Goal: Communication & Community: Ask a question

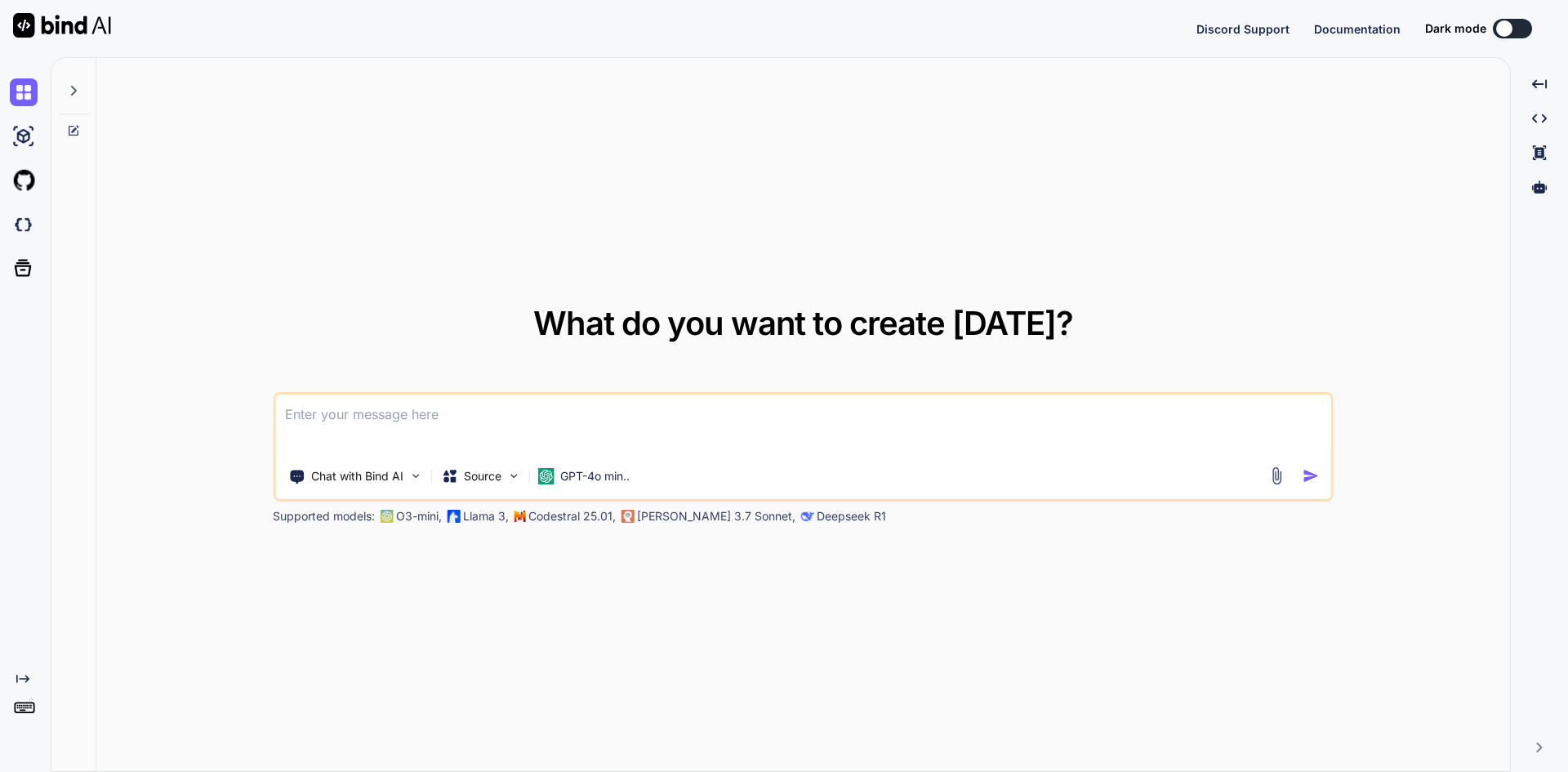
click at [347, 407] on textarea at bounding box center [803, 425] width 1056 height 61
click at [341, 419] on textarea at bounding box center [803, 425] width 1056 height 61
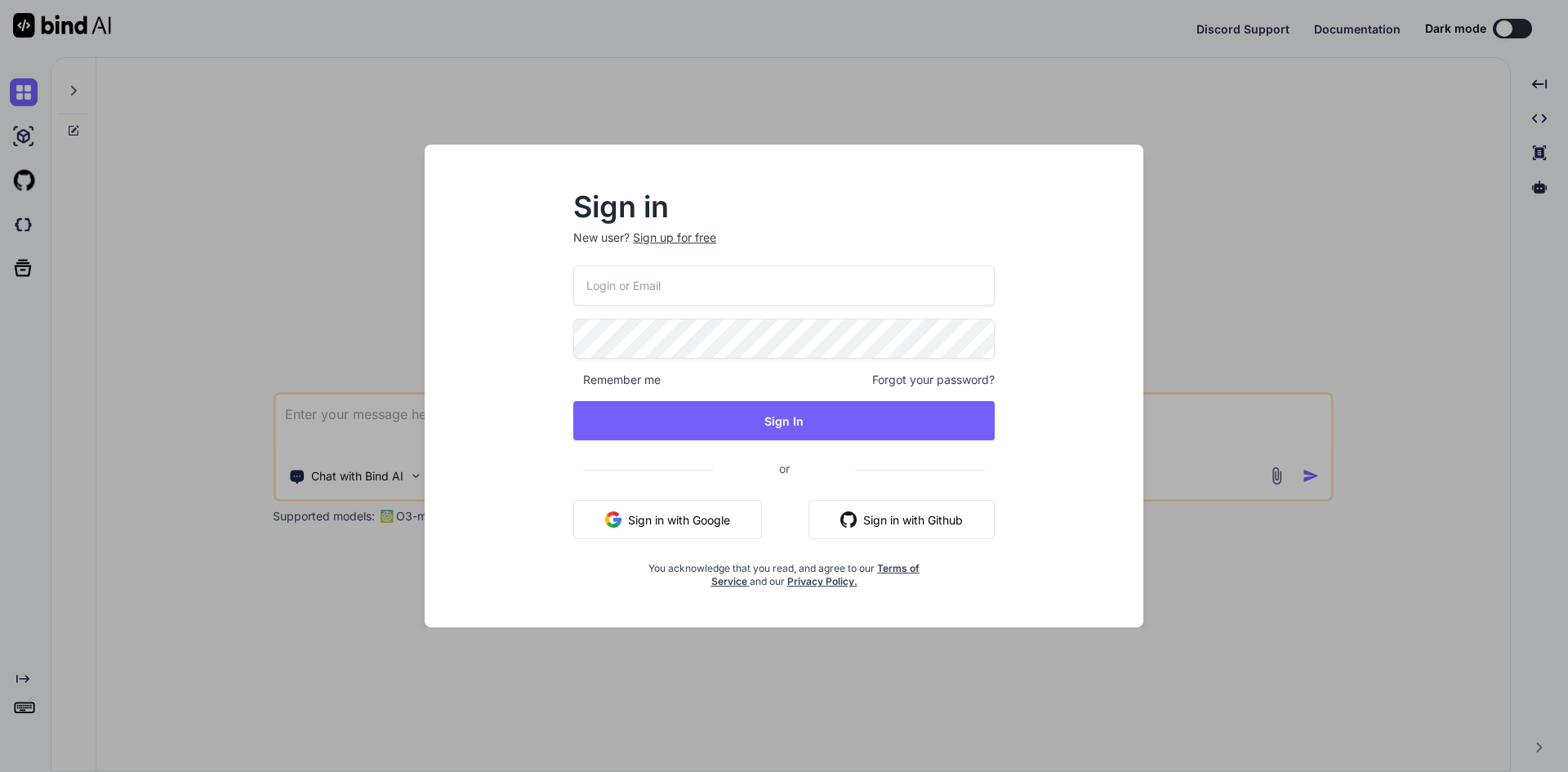
click at [635, 524] on button "Sign in with Google" at bounding box center [668, 519] width 188 height 39
type textarea "x"
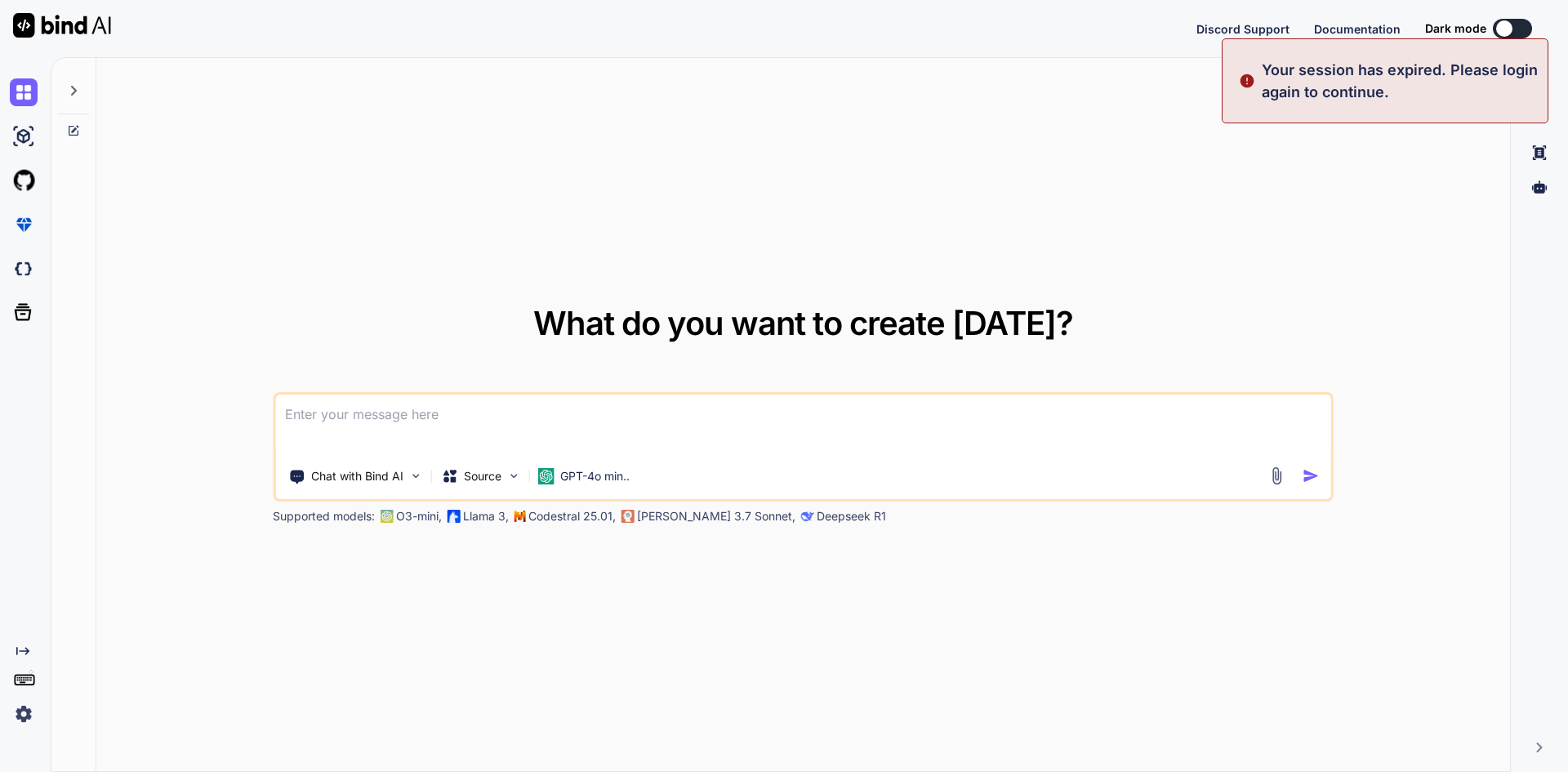
click at [373, 424] on textarea at bounding box center [803, 425] width 1056 height 61
type textarea "asdf"
click at [369, 416] on textarea "asdf" at bounding box center [803, 425] width 1056 height 61
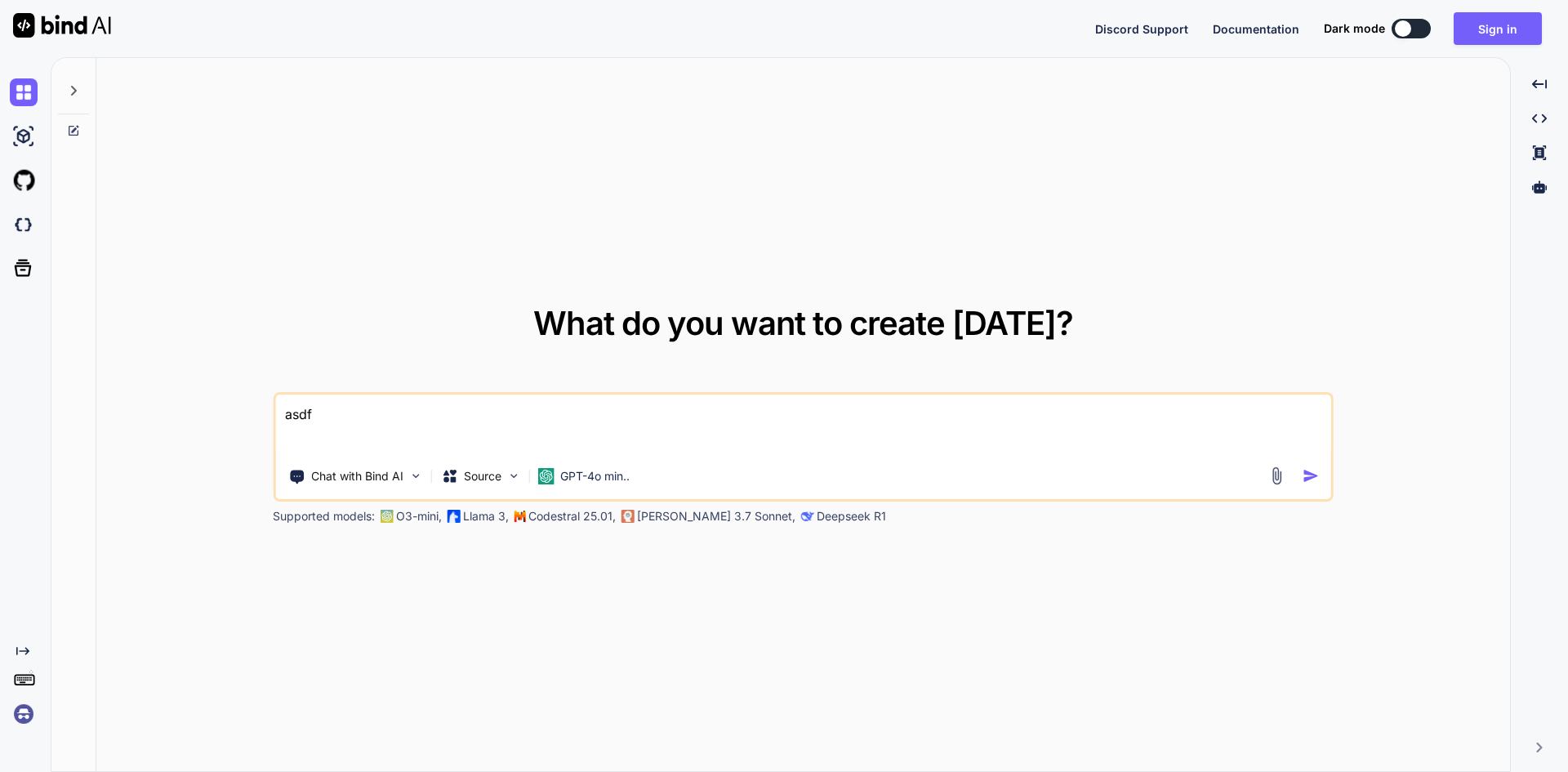
type textarea "x"
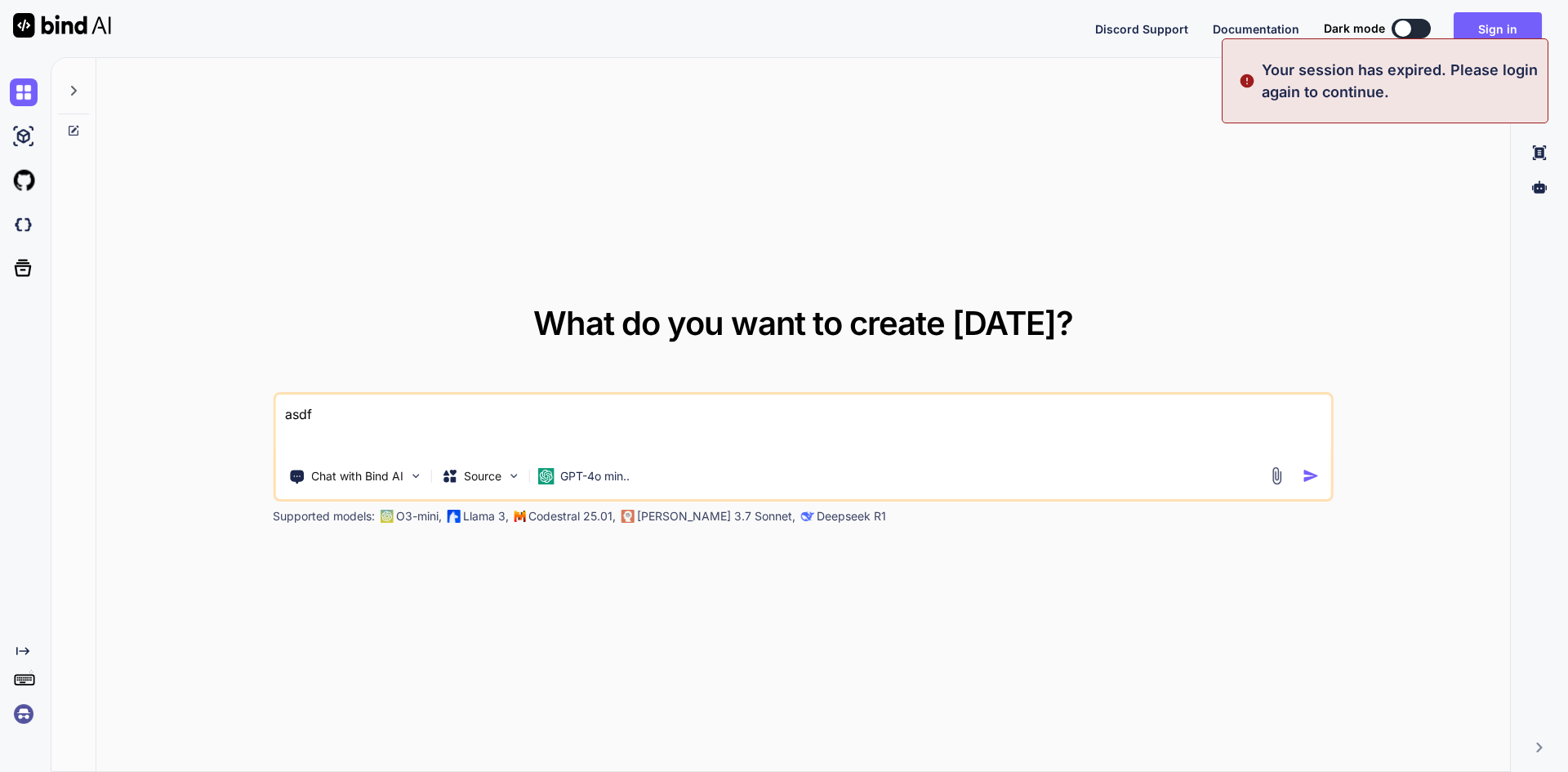
type textarea "asdf"
click at [1310, 477] on img "button" at bounding box center [1311, 475] width 17 height 17
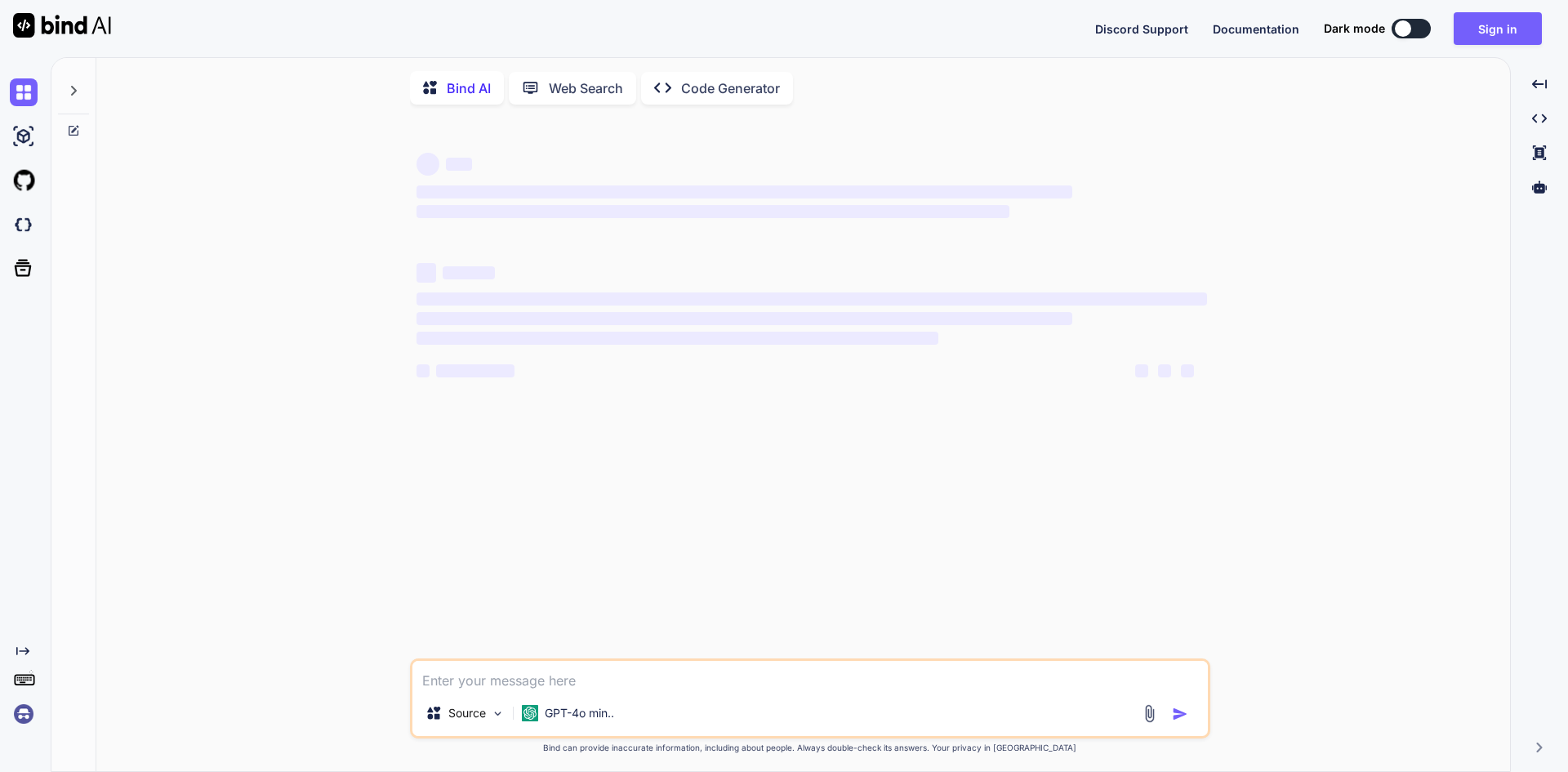
type textarea "x"
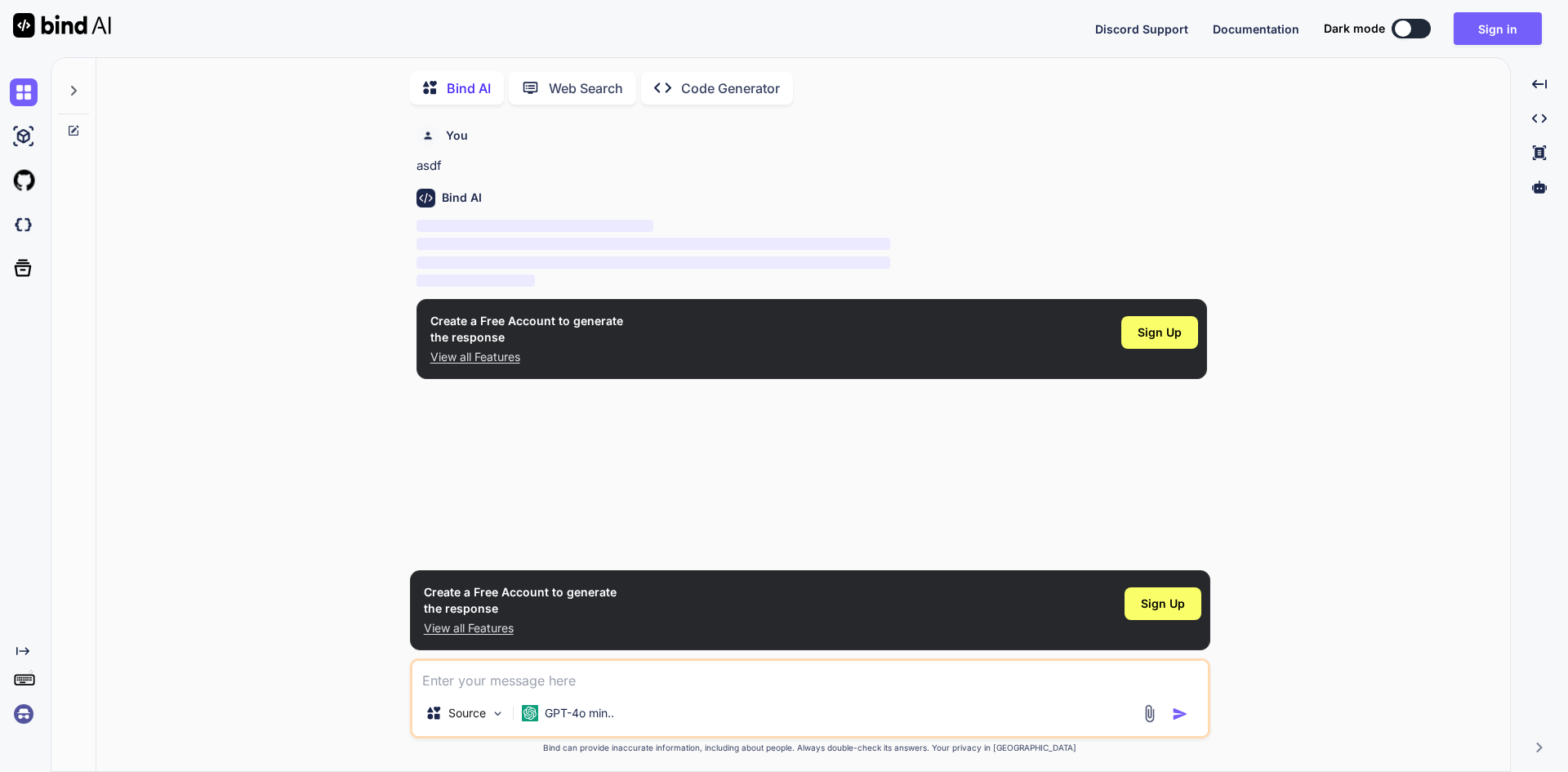
scroll to position [7, 0]
